Goal: Task Accomplishment & Management: Manage account settings

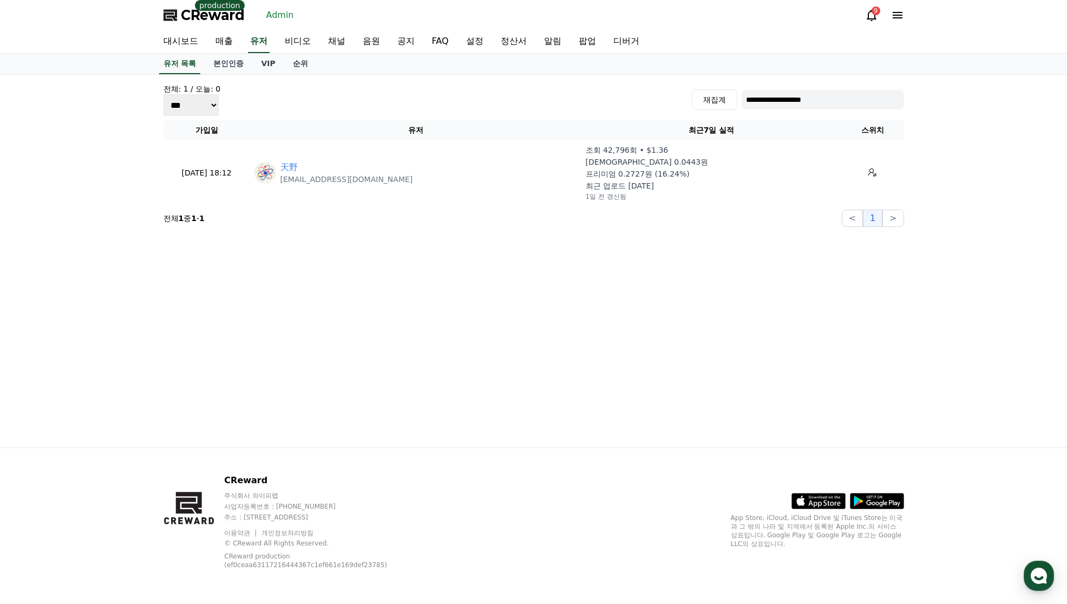
click at [338, 40] on link "채널" at bounding box center [337, 41] width 35 height 23
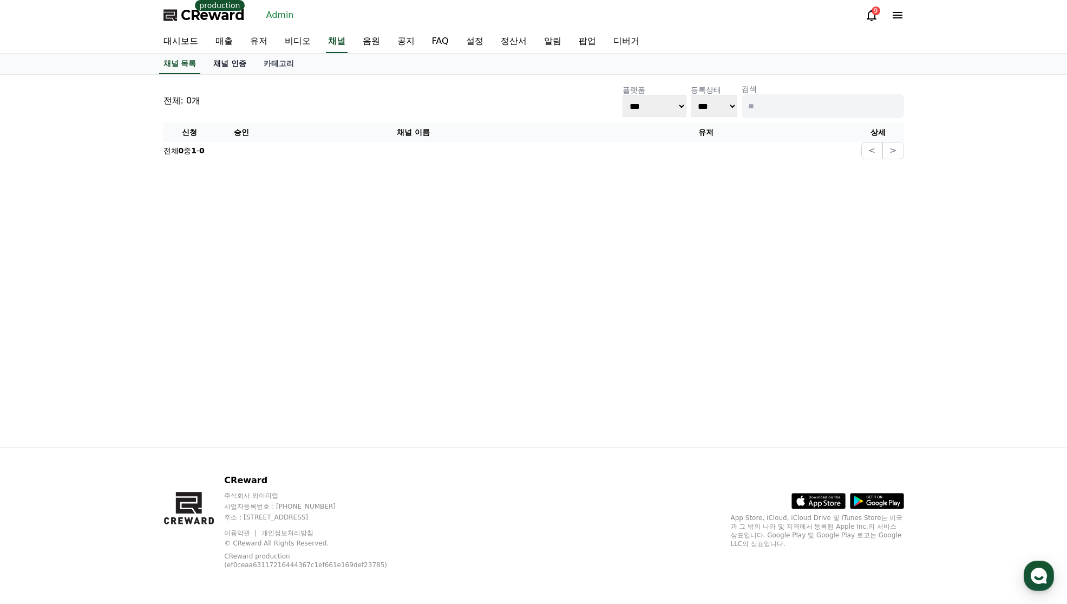
click at [237, 65] on link "채널 인증" at bounding box center [230, 64] width 50 height 21
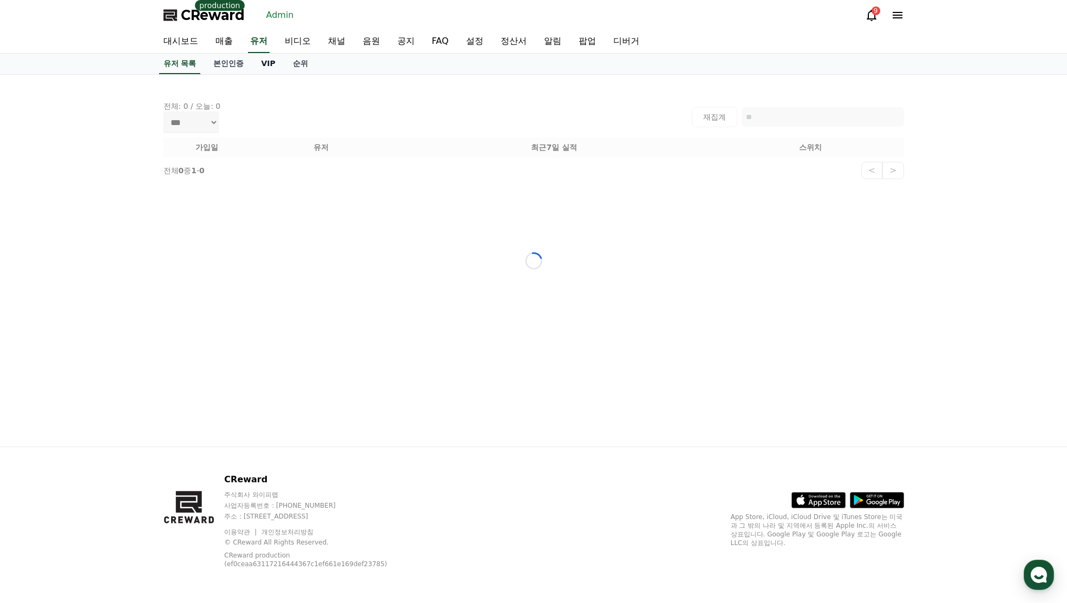
click at [262, 65] on link "VIP" at bounding box center [267, 64] width 31 height 21
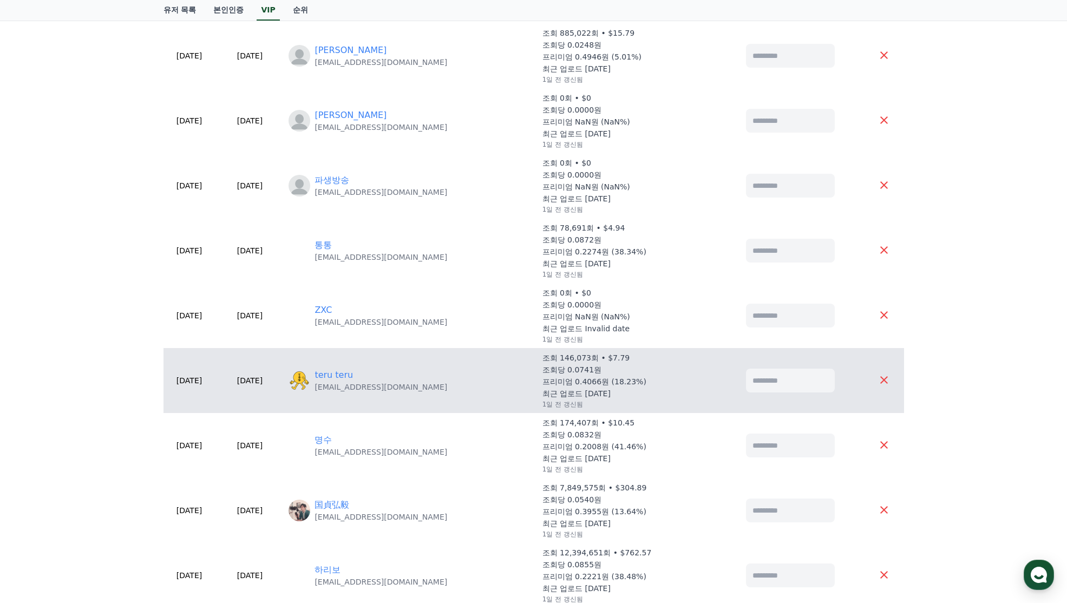
scroll to position [487, 0]
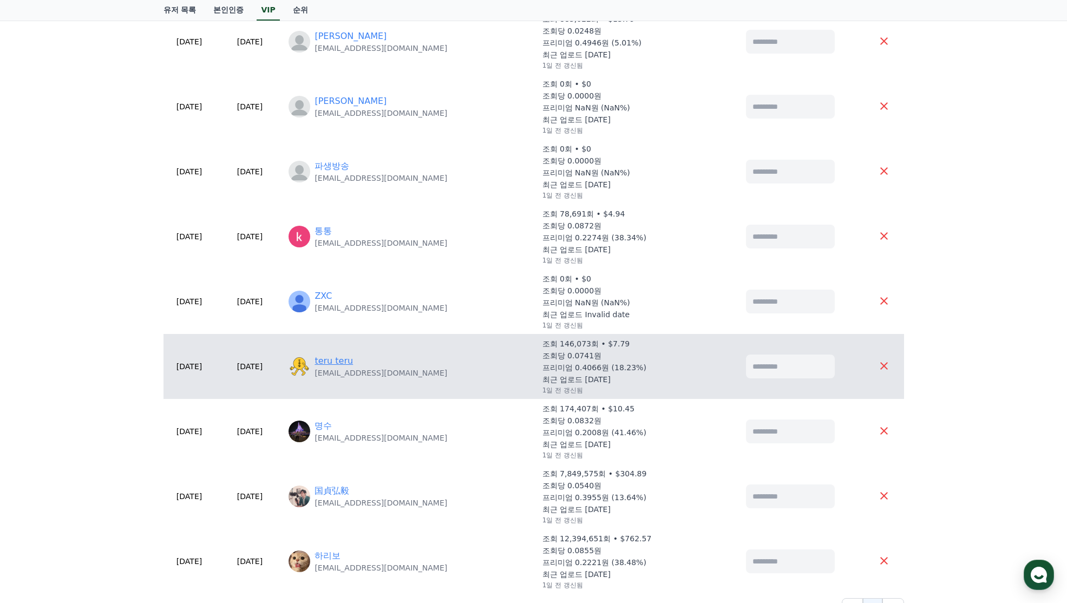
click at [353, 360] on link "teru teru" at bounding box center [334, 361] width 38 height 13
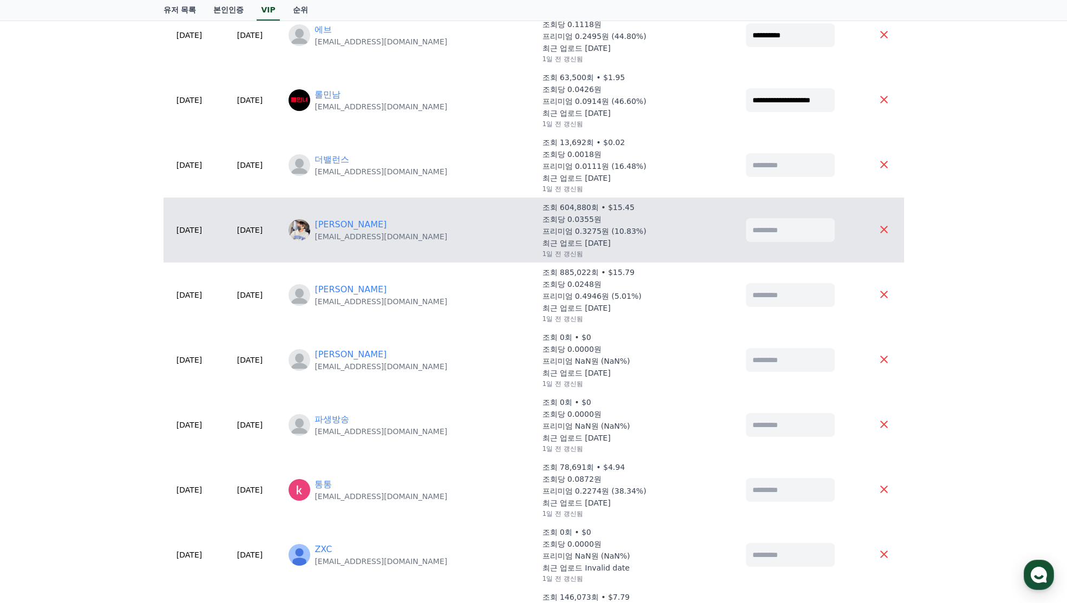
scroll to position [217, 0]
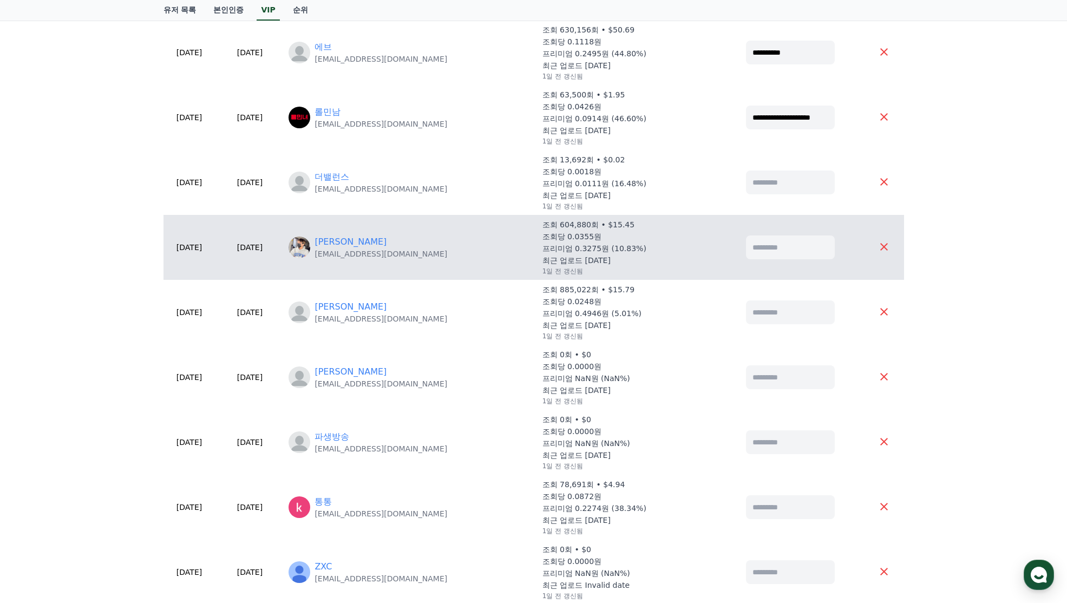
click at [350, 233] on td "齋藤和利 kazu.row.358@gmail.com" at bounding box center [410, 247] width 253 height 65
click at [353, 238] on link "[PERSON_NAME]" at bounding box center [351, 242] width 72 height 13
click at [359, 242] on link "[PERSON_NAME]" at bounding box center [351, 242] width 72 height 13
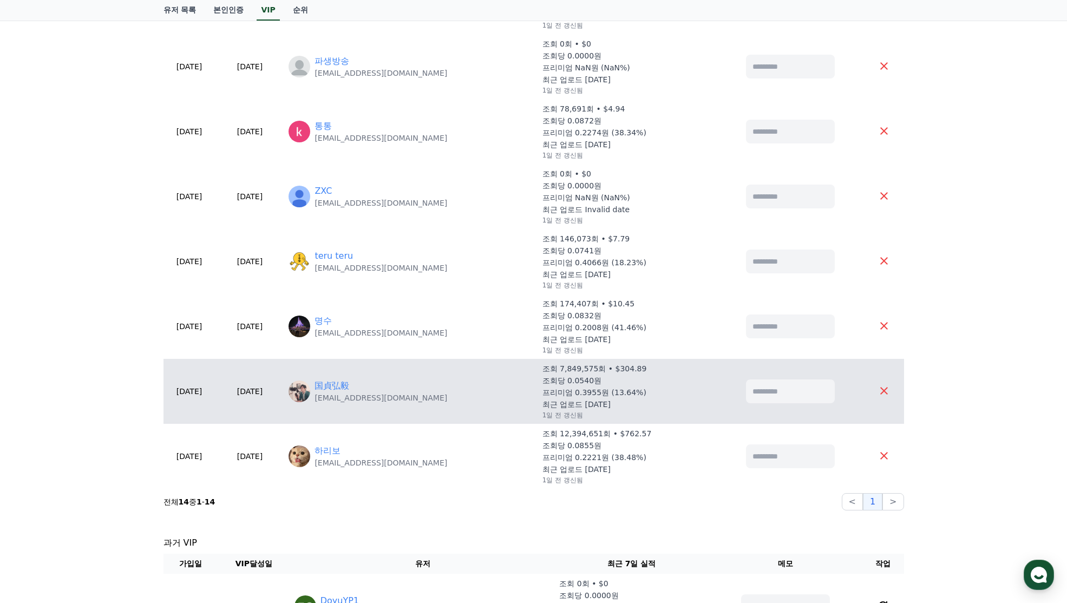
scroll to position [596, 0]
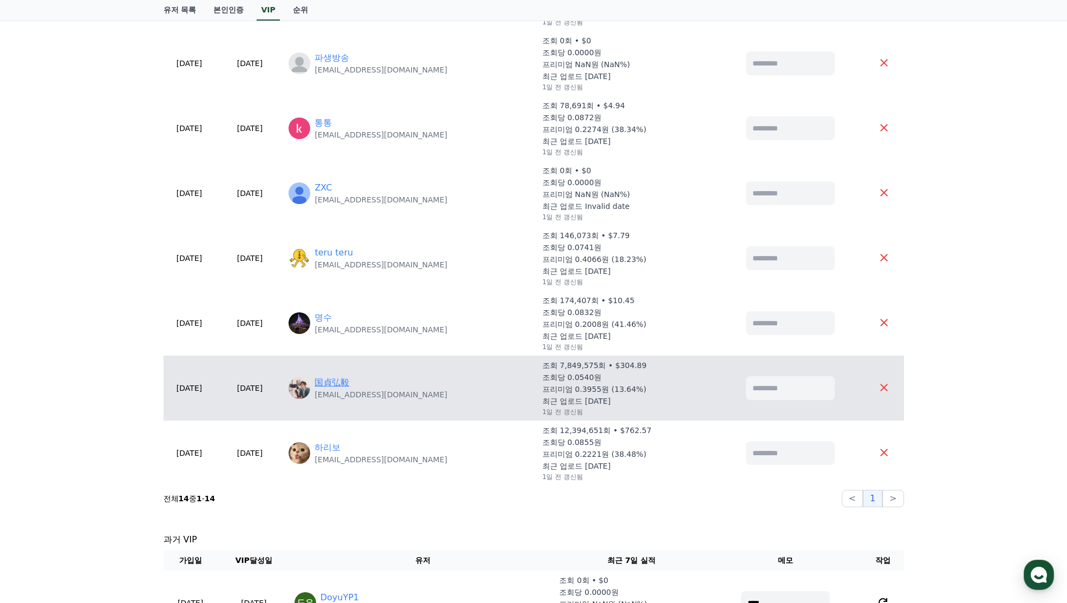
click at [349, 386] on link "国貞弘毅" at bounding box center [332, 382] width 35 height 13
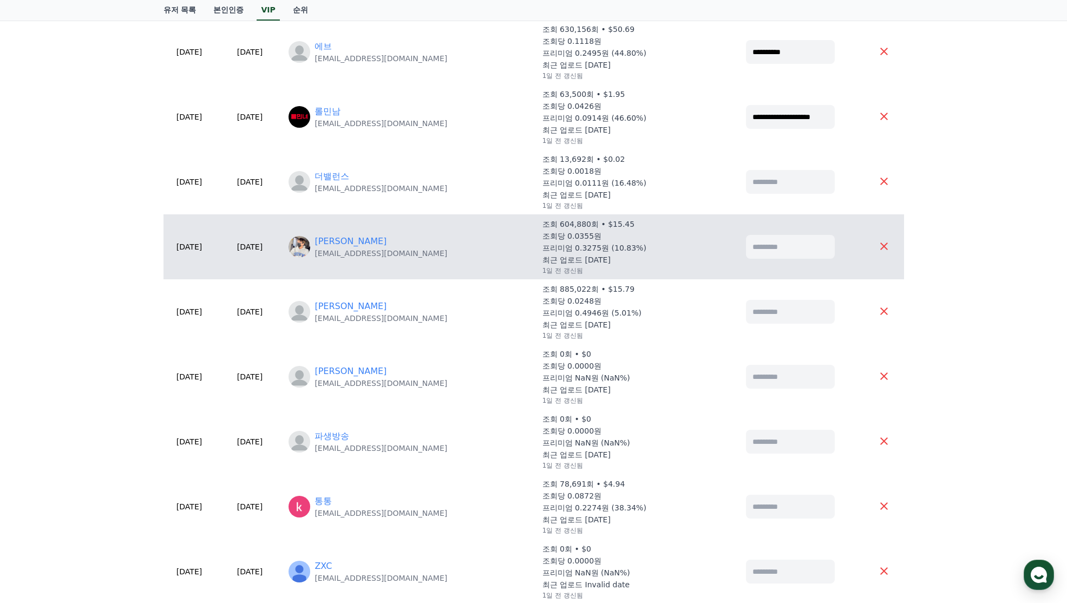
scroll to position [217, 0]
click at [357, 240] on link "[PERSON_NAME]" at bounding box center [351, 242] width 72 height 13
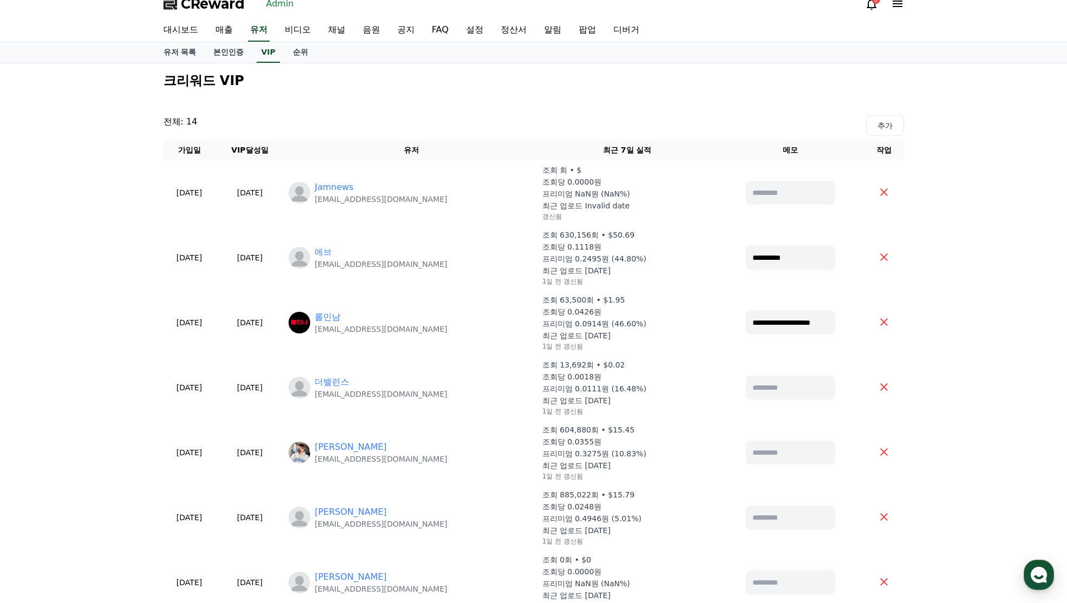
scroll to position [0, 0]
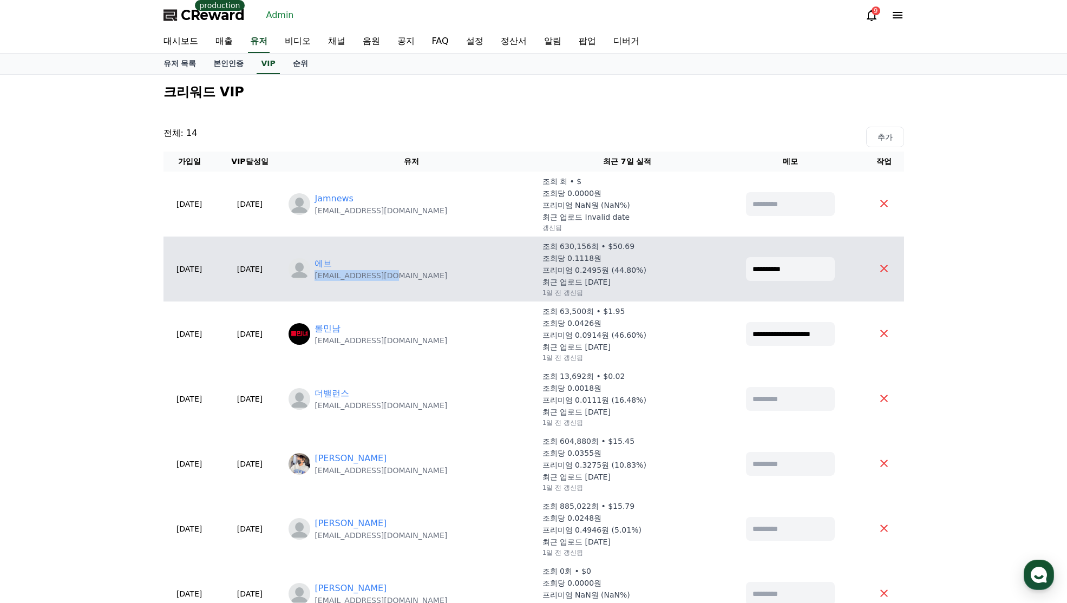
drag, startPoint x: 417, startPoint y: 276, endPoint x: 341, endPoint y: 284, distance: 76.7
click at [341, 284] on td "에브 eb087594@naver.com" at bounding box center [410, 269] width 253 height 65
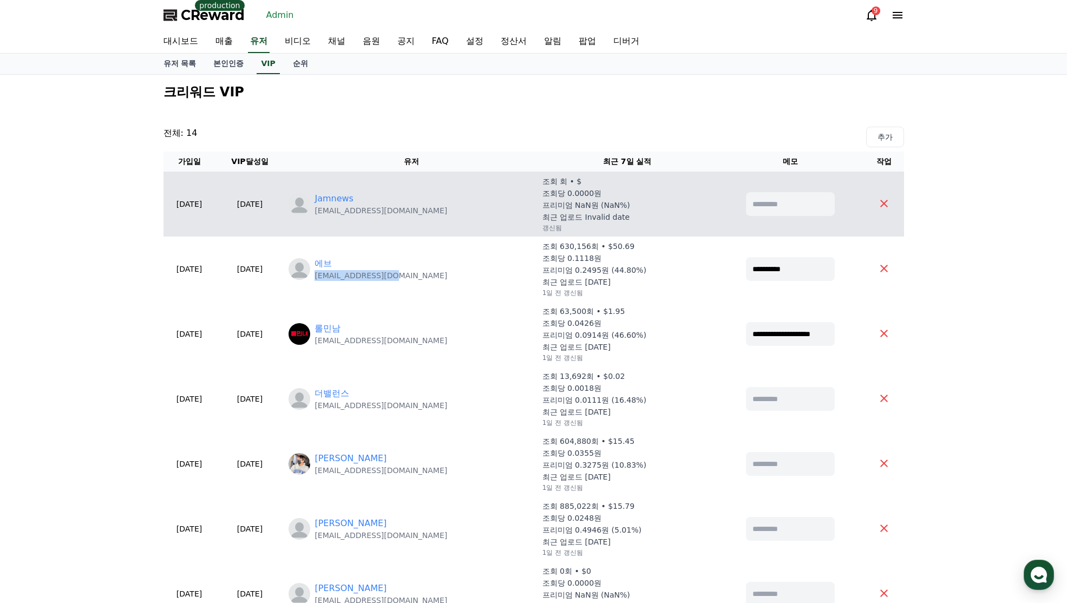
copy p "eb087594@naver.com"
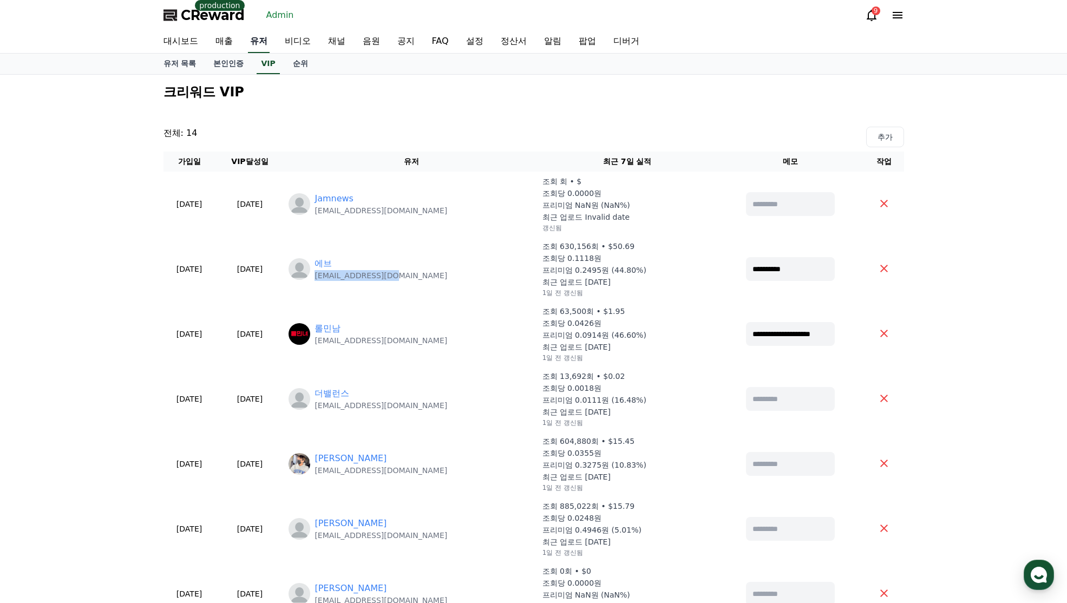
click at [266, 45] on link "유저" at bounding box center [259, 41] width 22 height 23
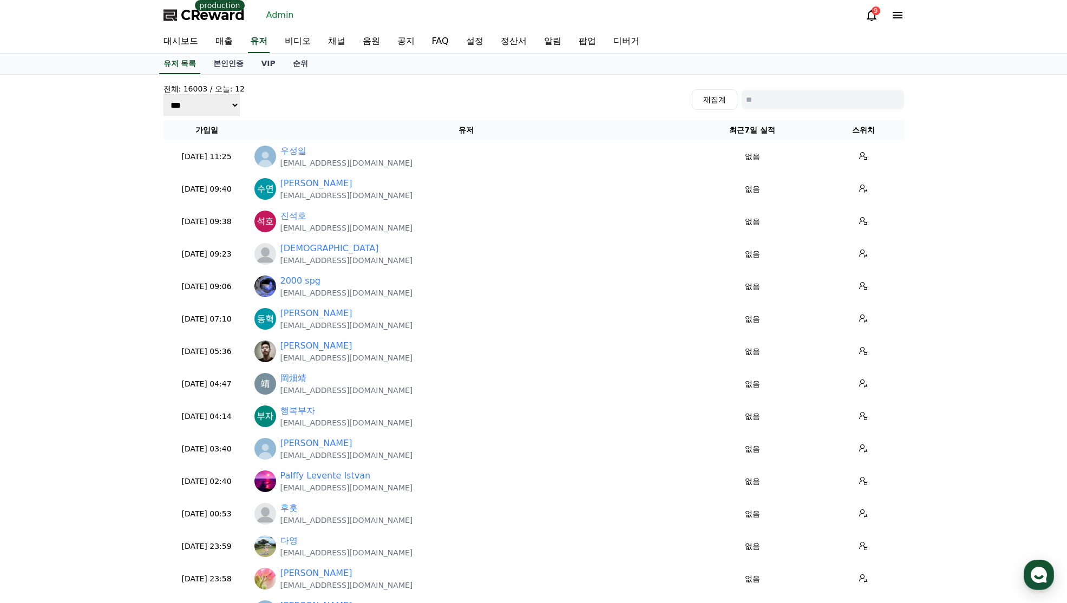
click at [747, 94] on input at bounding box center [823, 99] width 162 height 19
paste input "**********"
type input "**********"
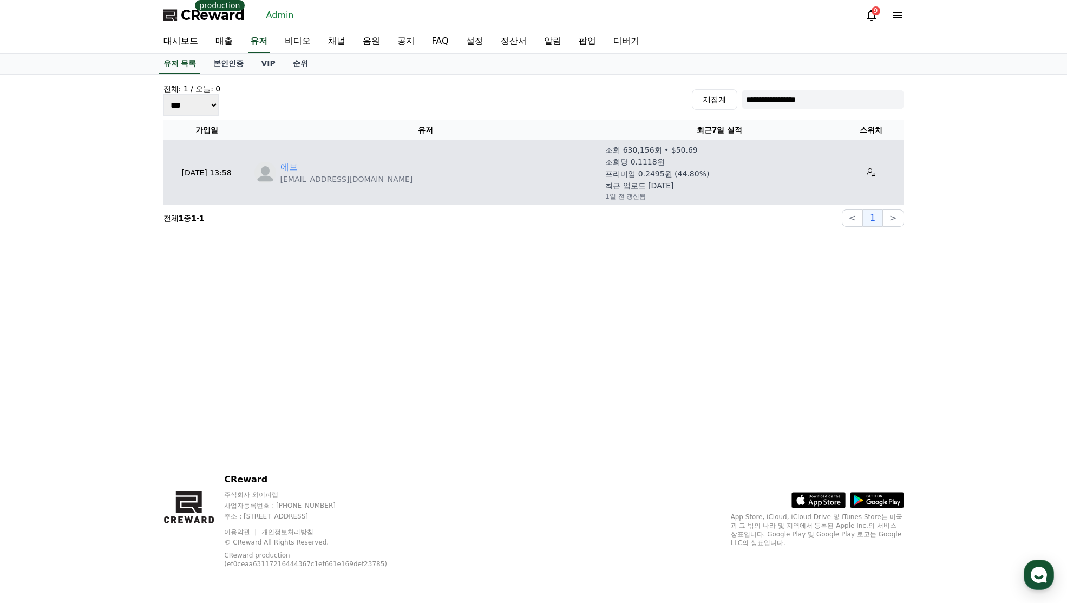
click at [873, 171] on td at bounding box center [871, 172] width 66 height 65
click at [867, 172] on icon at bounding box center [871, 172] width 9 height 9
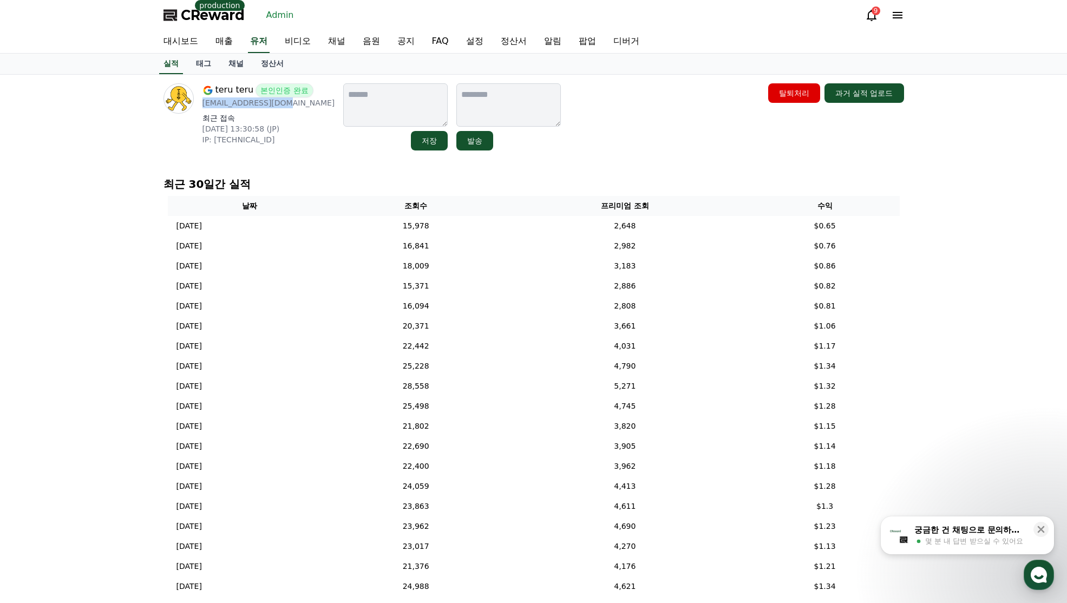
drag, startPoint x: 289, startPoint y: 105, endPoint x: 202, endPoint y: 106, distance: 86.7
click at [203, 106] on p "teru76682@gmail.com" at bounding box center [269, 102] width 133 height 11
copy p "teru76682@gmail.com"
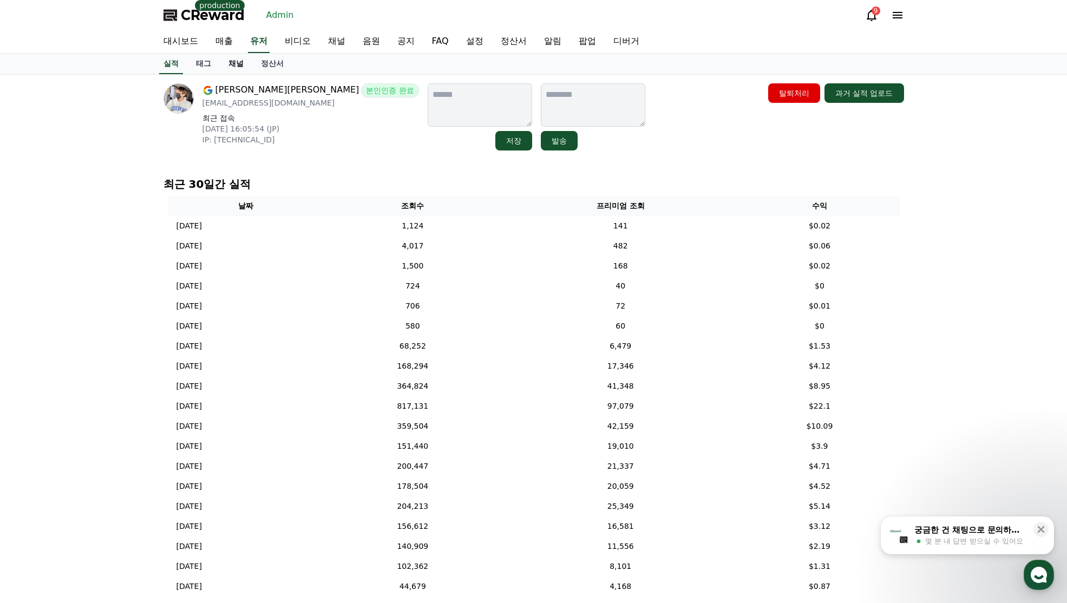
click at [237, 64] on link "채널" at bounding box center [236, 64] width 32 height 21
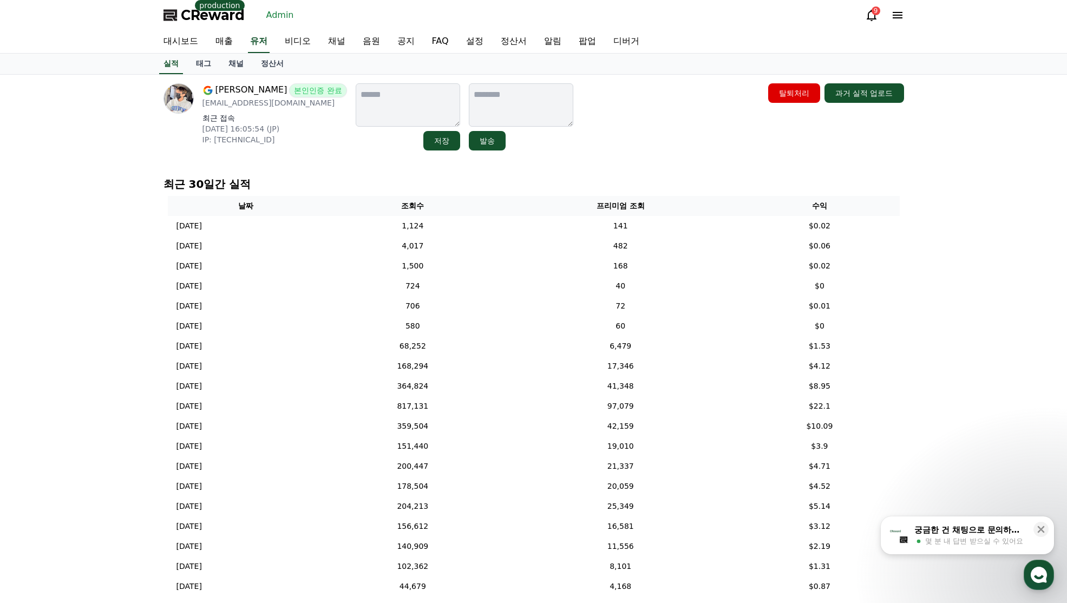
click at [659, 116] on div "齋藤和利 본인인증 완료 kazu.row.358@gmail.com 최근 접속 2025-07-24 16:05:54 (JP) IP: 2400:241…" at bounding box center [534, 116] width 741 height 67
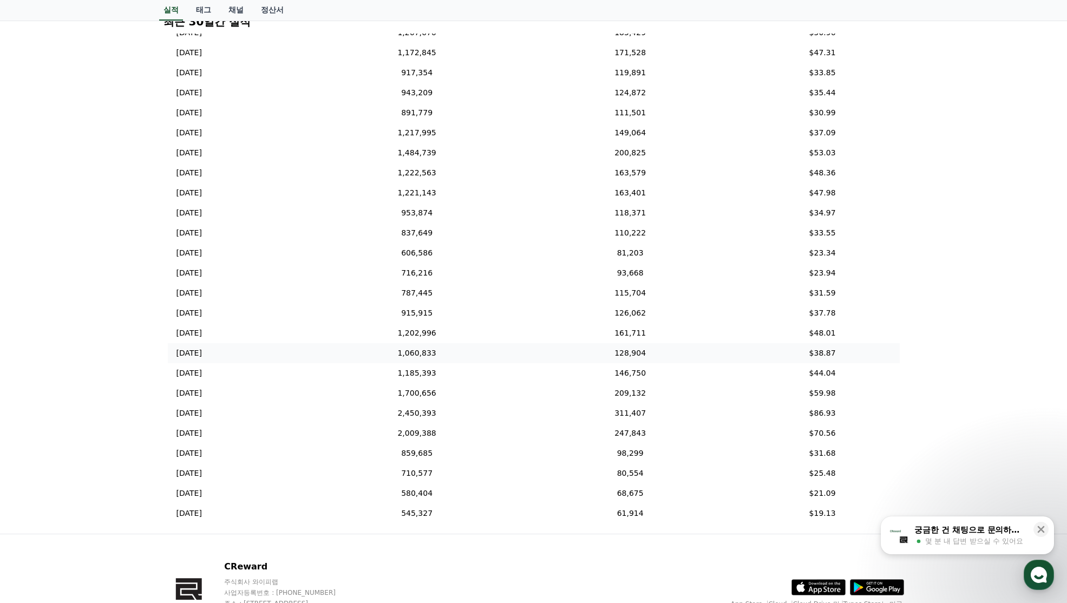
scroll to position [60, 0]
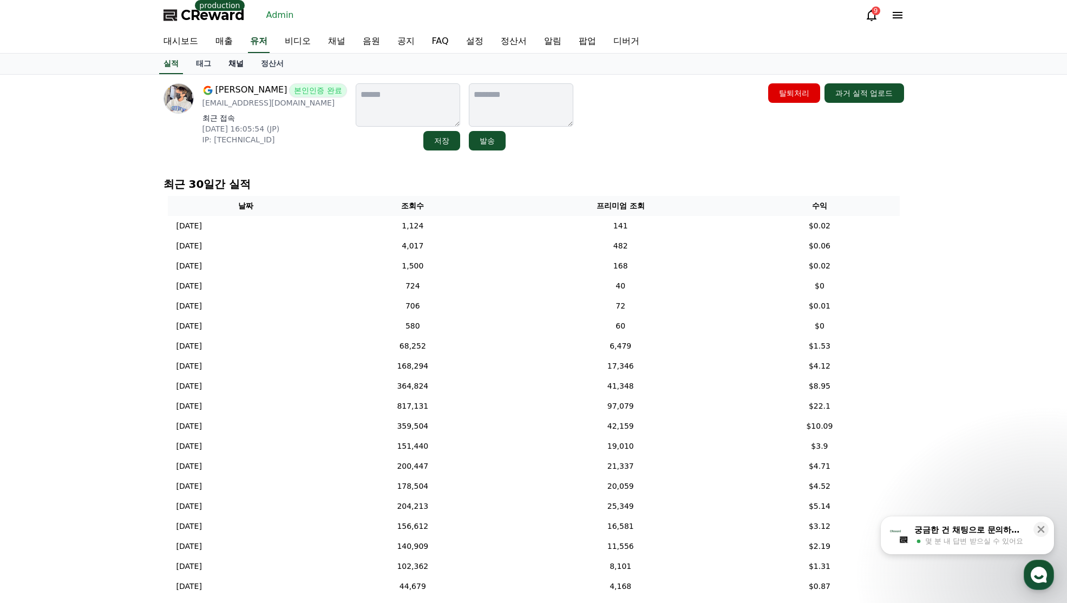
click at [237, 66] on link "채널" at bounding box center [236, 64] width 32 height 21
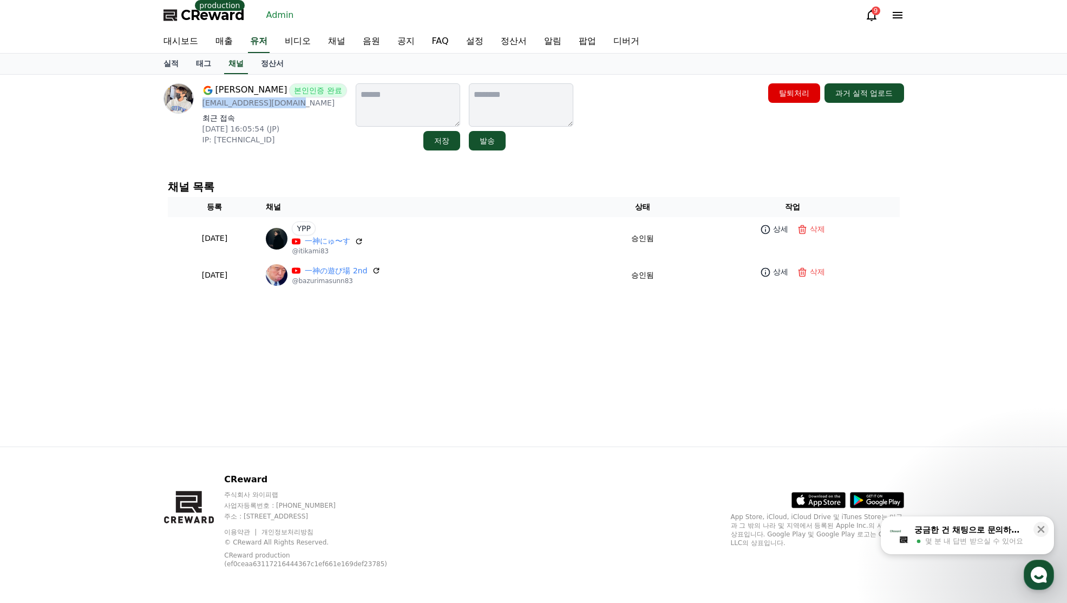
drag, startPoint x: 272, startPoint y: 103, endPoint x: 199, endPoint y: 106, distance: 72.6
click at [199, 106] on div "[PERSON_NAME]利 본인인증 완료 [EMAIL_ADDRESS][DOMAIN_NAME] 최근 접속 [DATE] 16:05:54 (JP) …" at bounding box center [256, 116] width 184 height 67
copy p "[EMAIL_ADDRESS][DOMAIN_NAME]"
drag, startPoint x: 254, startPoint y: 42, endPoint x: 268, endPoint y: 43, distance: 14.2
click at [253, 42] on link "유저" at bounding box center [259, 41] width 22 height 23
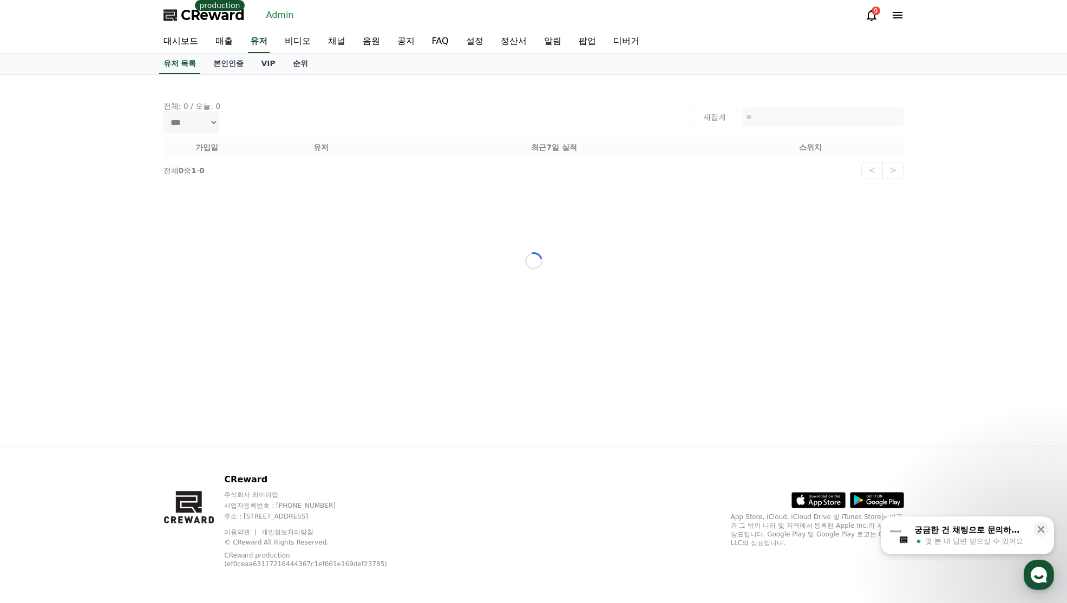
click at [784, 110] on div "Loading..." at bounding box center [534, 261] width 758 height 372
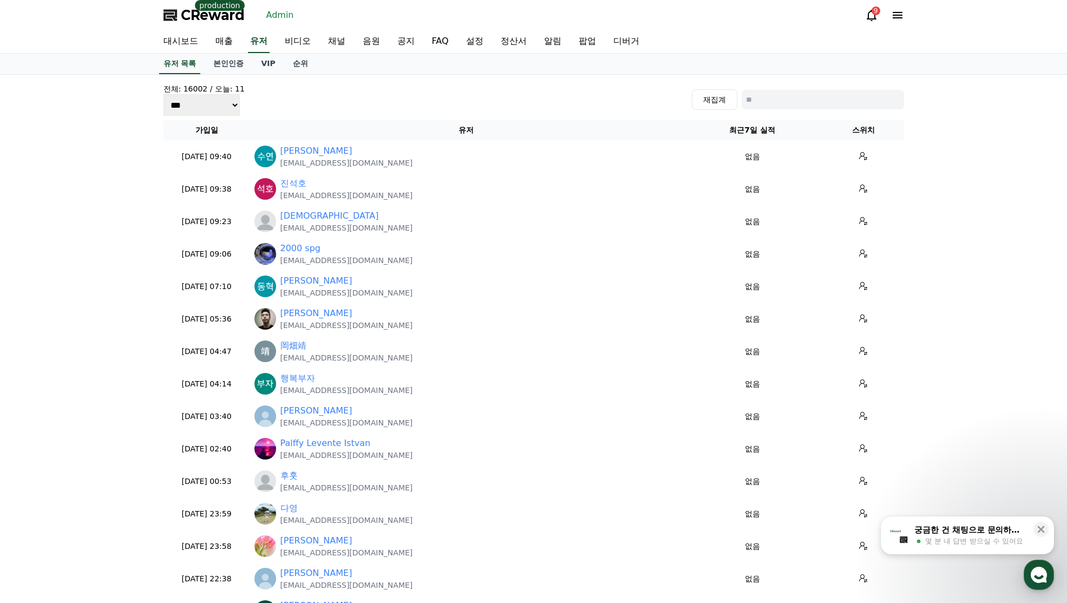
click at [805, 97] on input at bounding box center [823, 99] width 162 height 19
paste input "**********"
type input "**********"
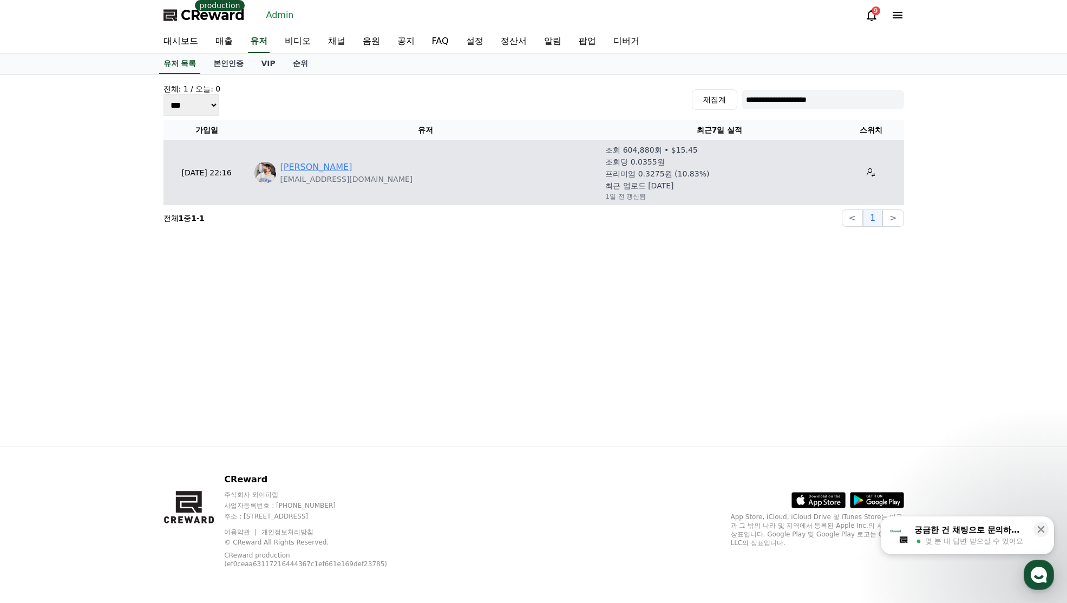
click at [295, 170] on link "[PERSON_NAME]" at bounding box center [317, 167] width 72 height 13
click at [867, 170] on icon at bounding box center [871, 172] width 9 height 9
